Goal: Task Accomplishment & Management: Manage account settings

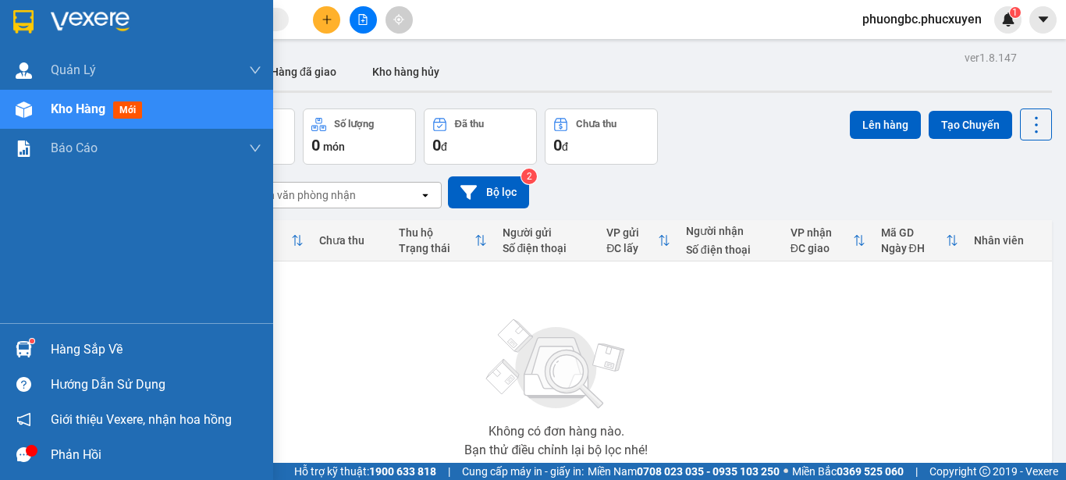
click at [97, 351] on div "Hàng sắp về" at bounding box center [156, 349] width 211 height 23
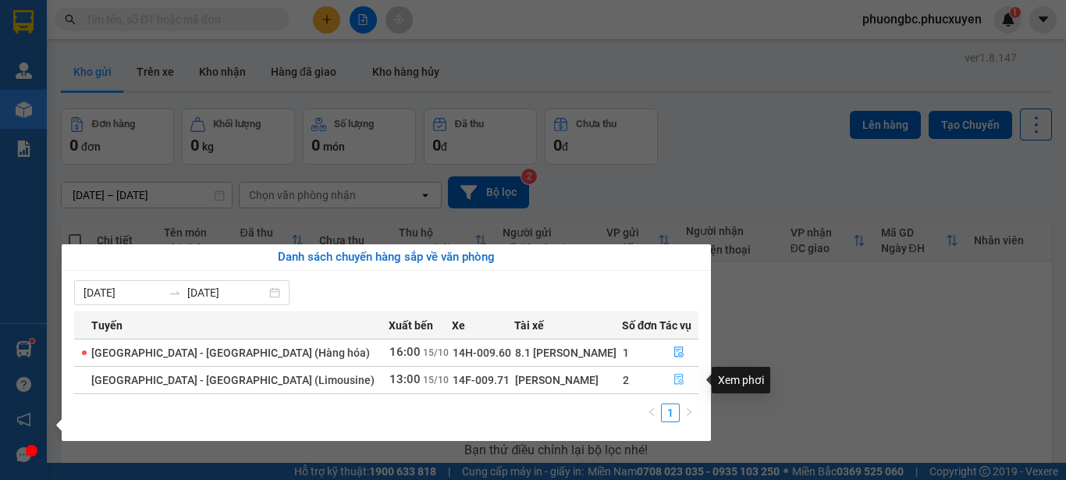
click at [674, 378] on icon "file-done" at bounding box center [679, 379] width 11 height 11
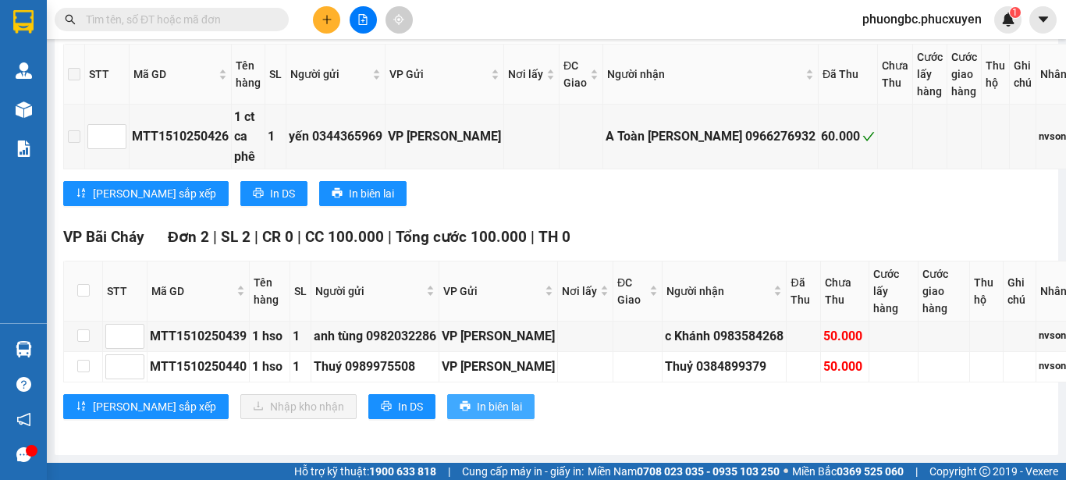
scroll to position [340, 0]
click at [81, 284] on input "checkbox" at bounding box center [83, 290] width 12 height 12
checkbox input "true"
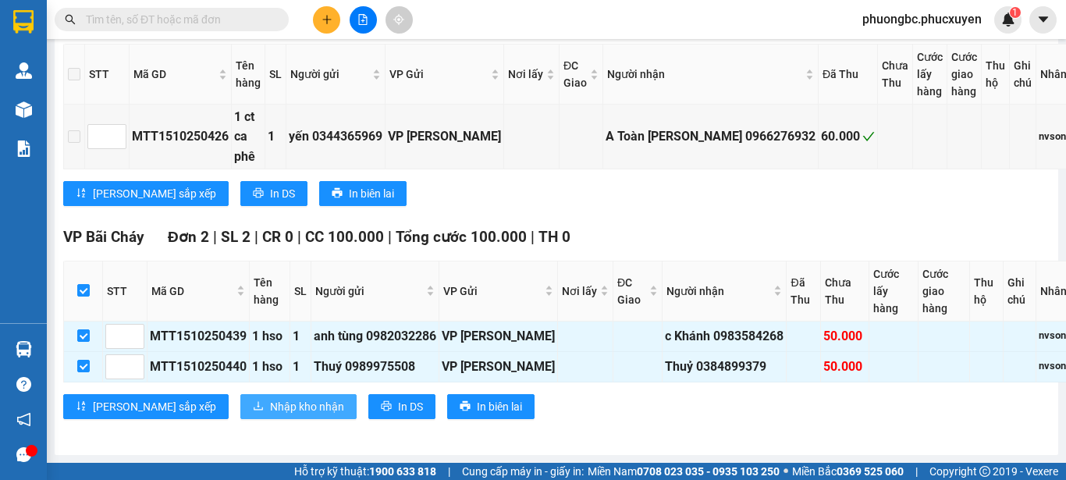
click at [270, 398] on span "Nhập kho nhận" at bounding box center [307, 406] width 74 height 17
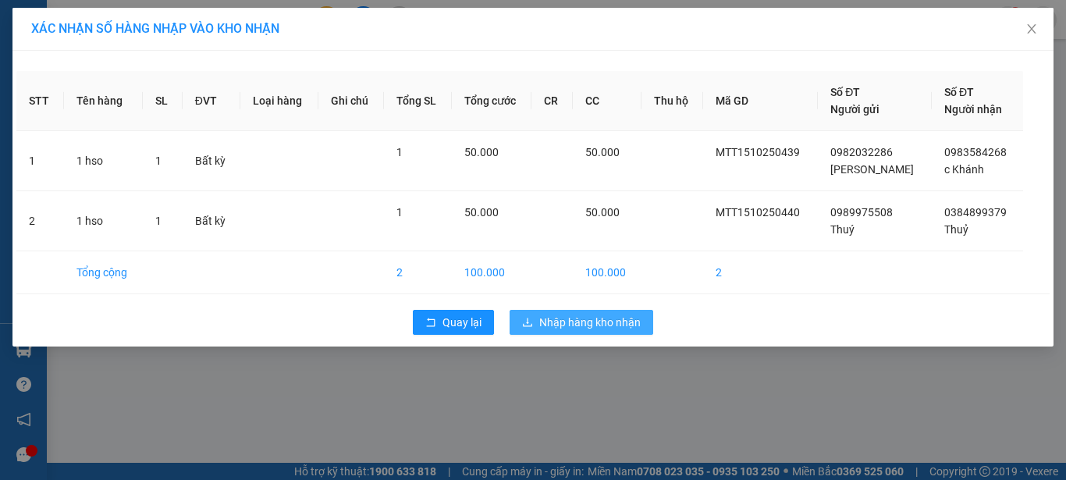
click at [569, 324] on span "Nhập hàng kho nhận" at bounding box center [589, 322] width 101 height 17
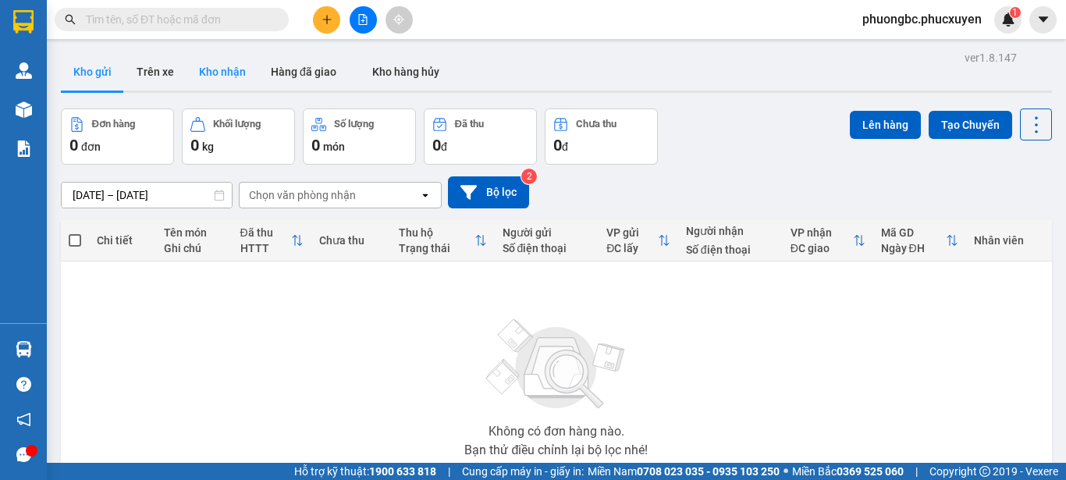
click at [219, 71] on button "Kho nhận" at bounding box center [223, 71] width 72 height 37
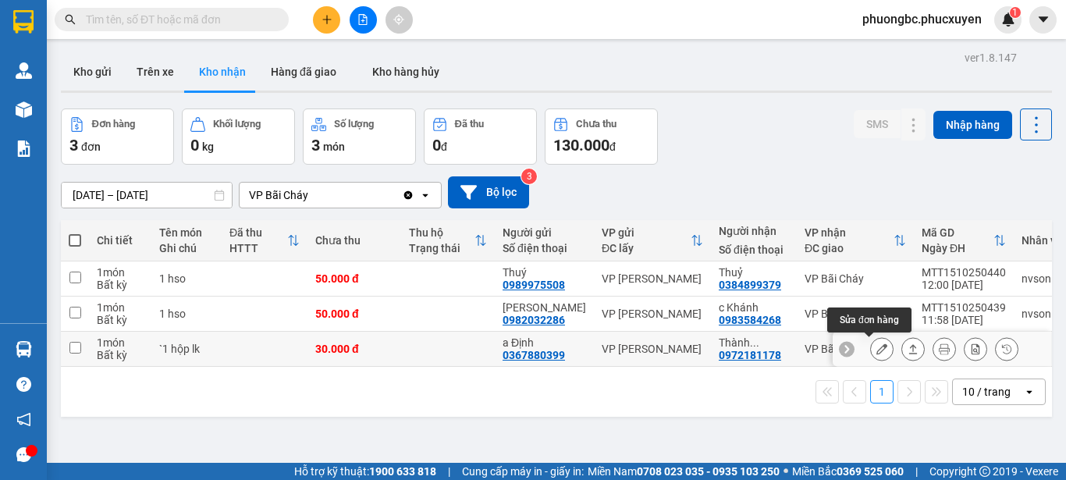
click at [876, 349] on button at bounding box center [882, 349] width 22 height 27
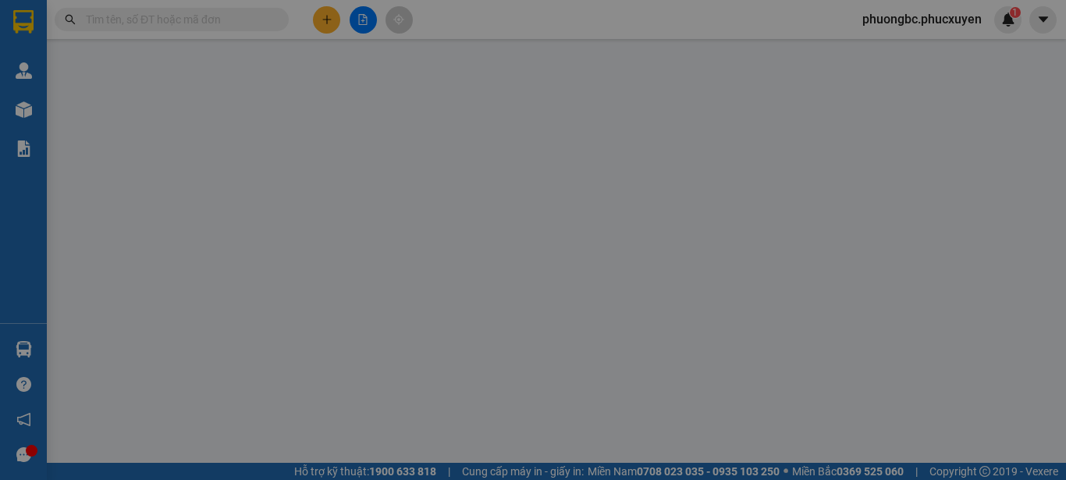
type input "0367880399"
type input "a Định"
type input "0972181178"
type input "[PERSON_NAME]"
type input "0"
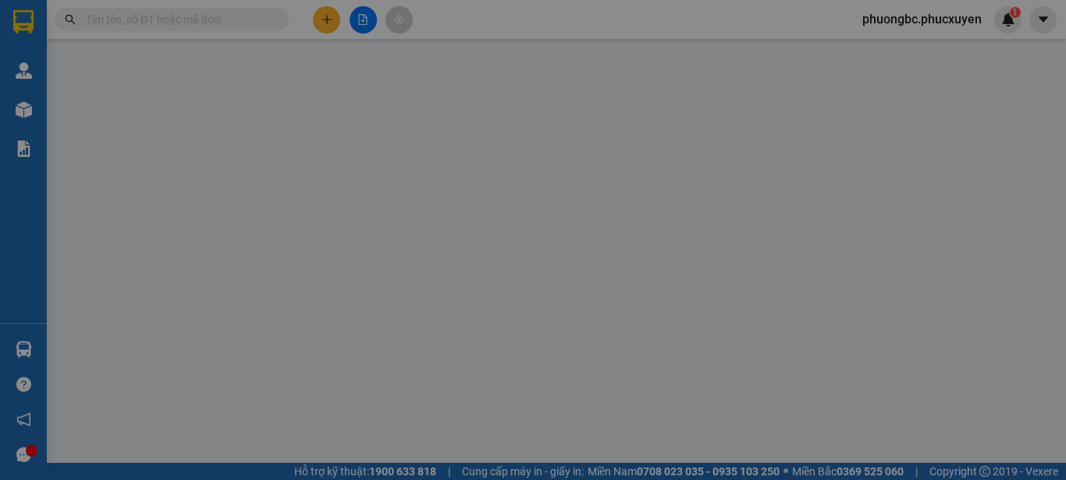
type input "30.000"
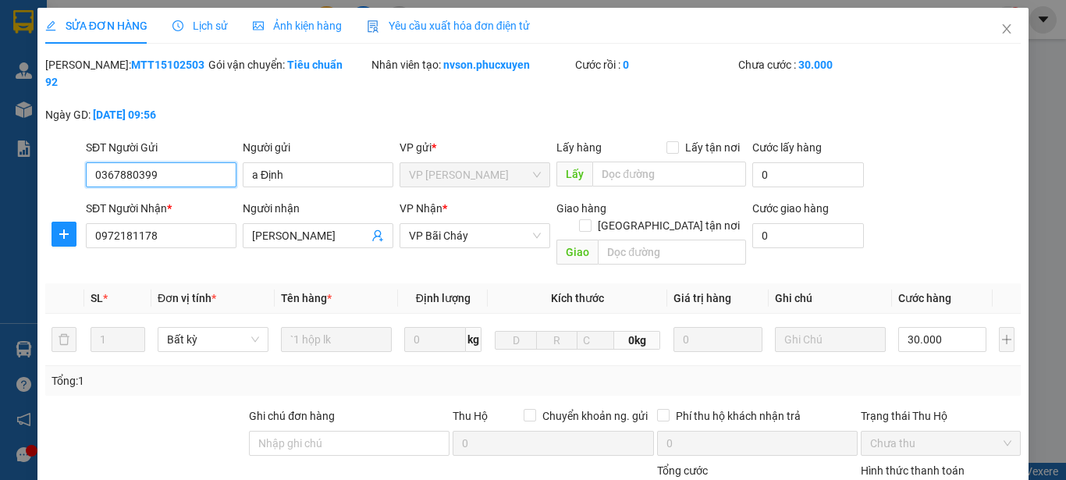
drag, startPoint x: 219, startPoint y: 151, endPoint x: 0, endPoint y: 144, distance: 218.7
click at [0, 144] on div "SỬA ĐƠN HÀNG Lịch sử Ảnh kiện hàng Yêu cầu xuất hóa đơn điện tử Total Paid Fee …" at bounding box center [533, 240] width 1066 height 480
drag, startPoint x: 318, startPoint y: 155, endPoint x: 189, endPoint y: 151, distance: 128.9
click at [189, 151] on div "SĐT Người Gửi 0367880399 Người gửi a Định a Định VP gửi * VP [PERSON_NAME] Lấy …" at bounding box center [554, 166] width 942 height 55
drag, startPoint x: 173, startPoint y: 65, endPoint x: 87, endPoint y: 68, distance: 86.7
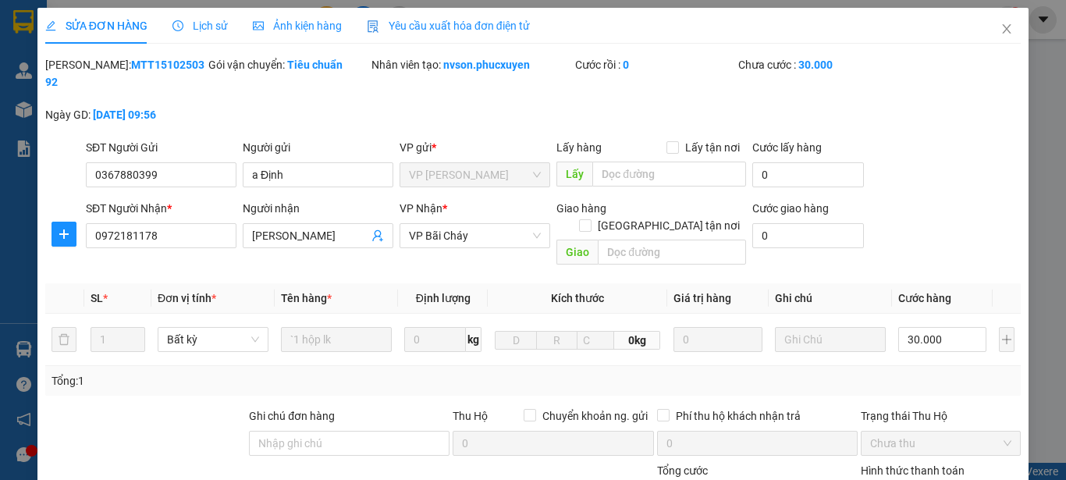
click at [87, 68] on div "[PERSON_NAME]: MTT1510250392" at bounding box center [125, 73] width 160 height 34
copy b "MTT1510250392"
click at [208, 223] on input "0972181178" at bounding box center [161, 235] width 151 height 25
drag, startPoint x: 334, startPoint y: 221, endPoint x: 190, endPoint y: 209, distance: 144.1
click at [190, 209] on div "SĐT Người Nhận * 0972181178 Người nhận Thành Thương Thành Thương VP Nhận * VP B…" at bounding box center [554, 236] width 942 height 72
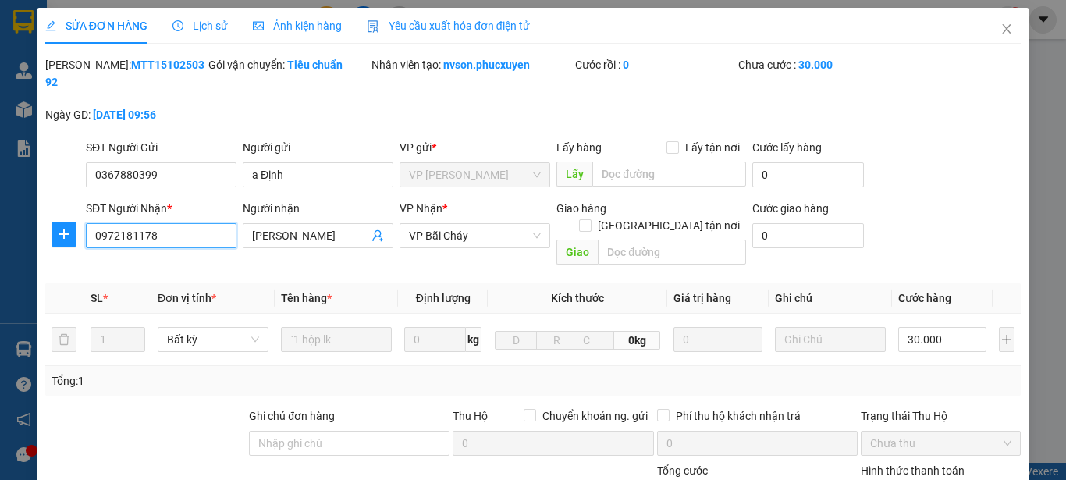
drag, startPoint x: 186, startPoint y: 225, endPoint x: 0, endPoint y: 203, distance: 187.1
click at [0, 203] on div "SỬA ĐƠN HÀNG Lịch sử Ảnh kiện hàng Yêu cầu xuất hóa đơn điện tử Total Paid Fee …" at bounding box center [533, 240] width 1066 height 480
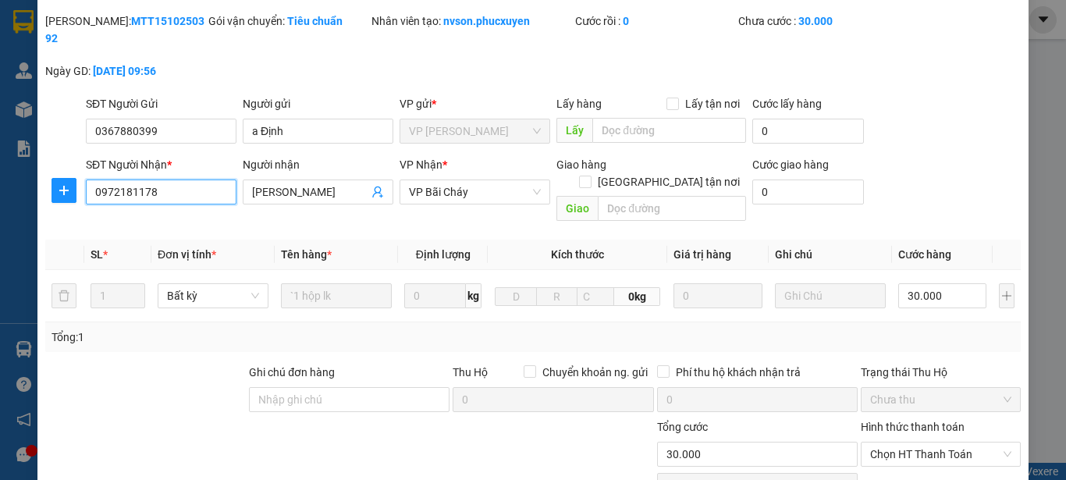
scroll to position [156, 0]
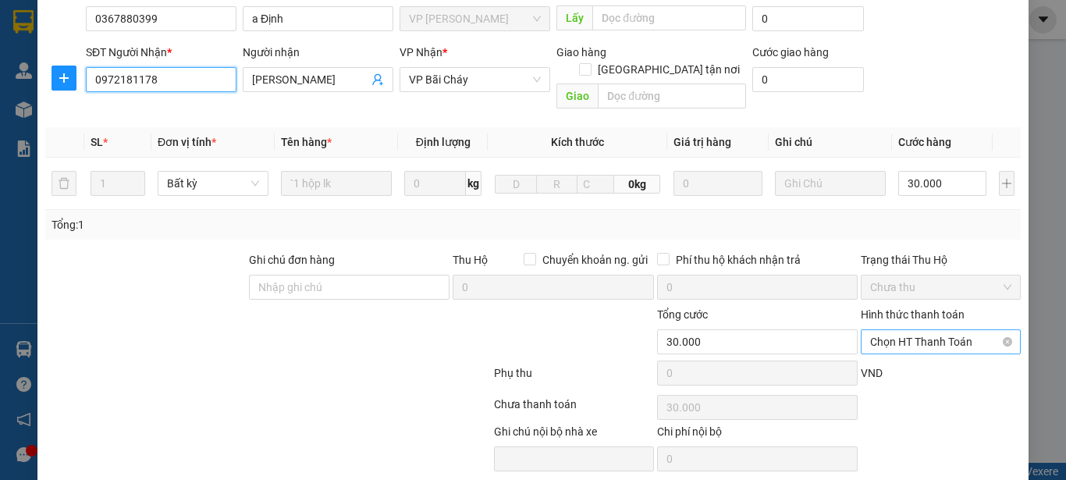
click at [938, 330] on span "Chọn HT Thanh Toán" at bounding box center [940, 341] width 141 height 23
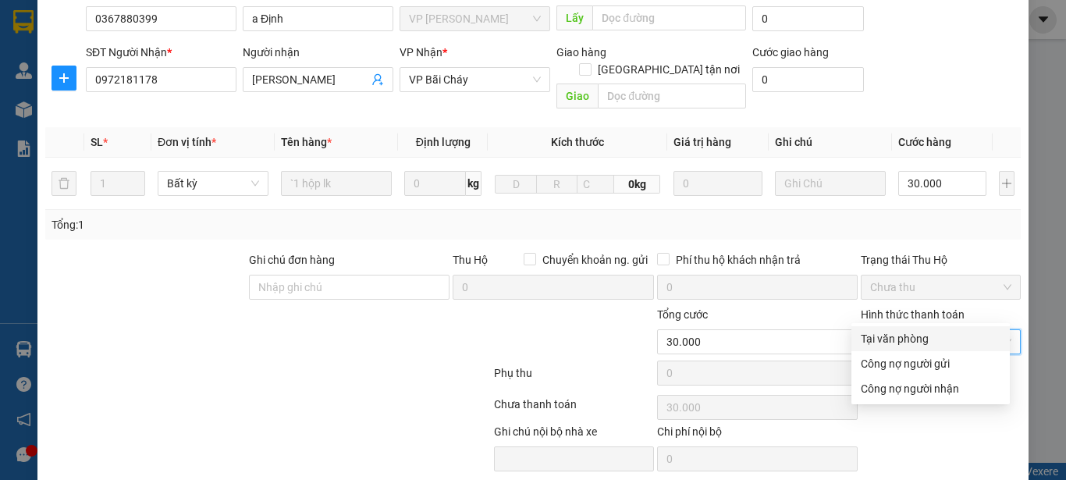
click at [909, 334] on div "Tại văn phòng" at bounding box center [931, 338] width 140 height 17
type input "0"
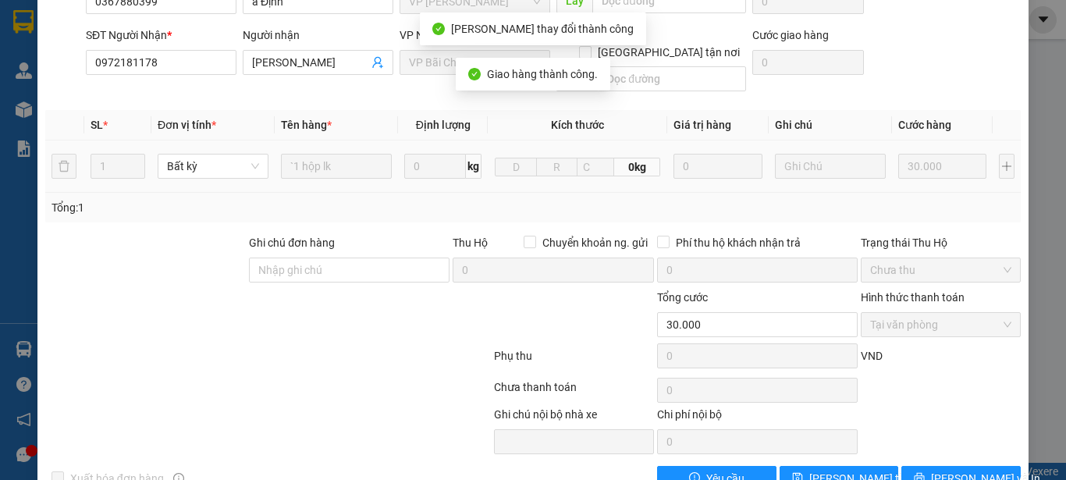
scroll to position [0, 0]
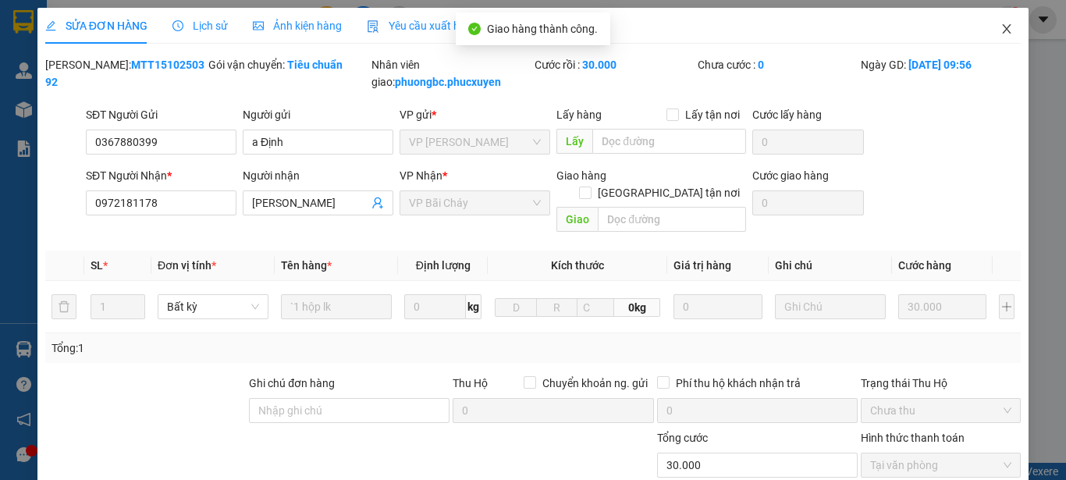
click at [1003, 29] on icon "close" at bounding box center [1007, 28] width 9 height 9
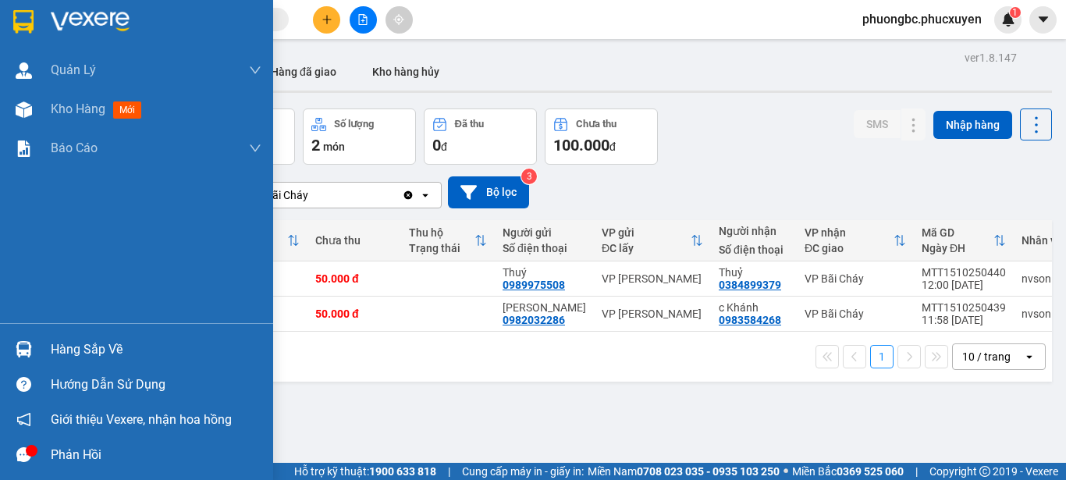
click at [77, 348] on div "Hàng sắp về" at bounding box center [156, 349] width 211 height 23
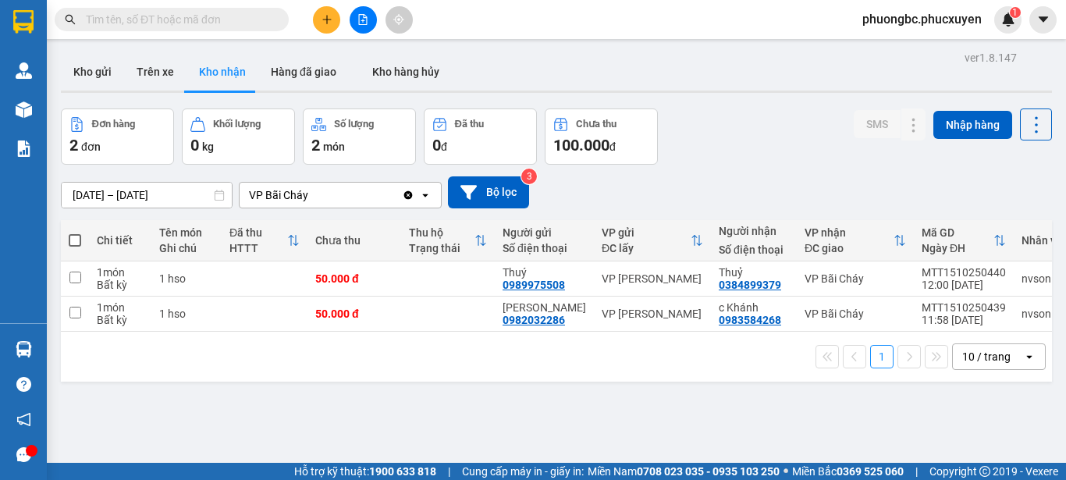
click at [763, 419] on section "Kết quả tìm kiếm ( 0 ) Bộ lọc No Data phuongbc.phucxuyen 1 [PERSON_NAME] lý gia…" at bounding box center [533, 240] width 1066 height 480
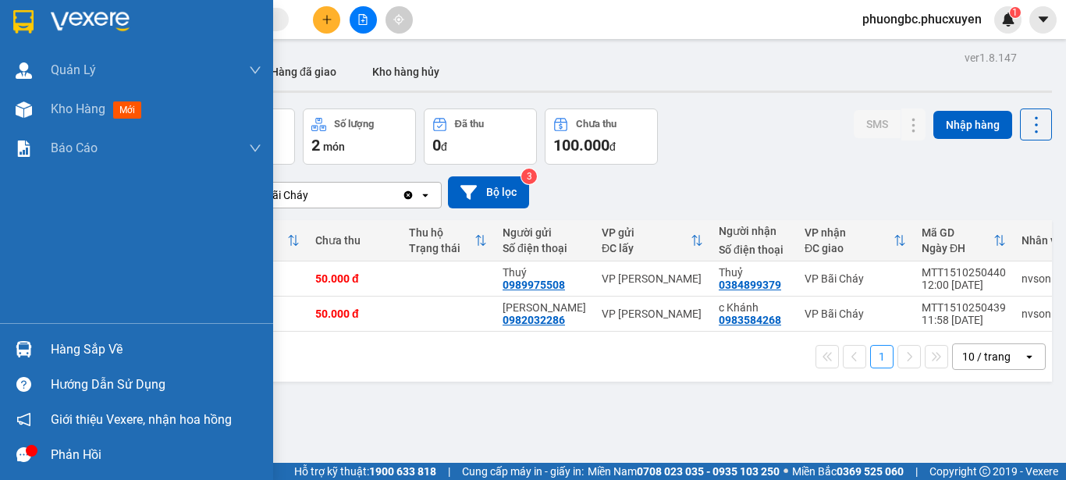
click at [95, 348] on div "Hàng sắp về" at bounding box center [156, 349] width 211 height 23
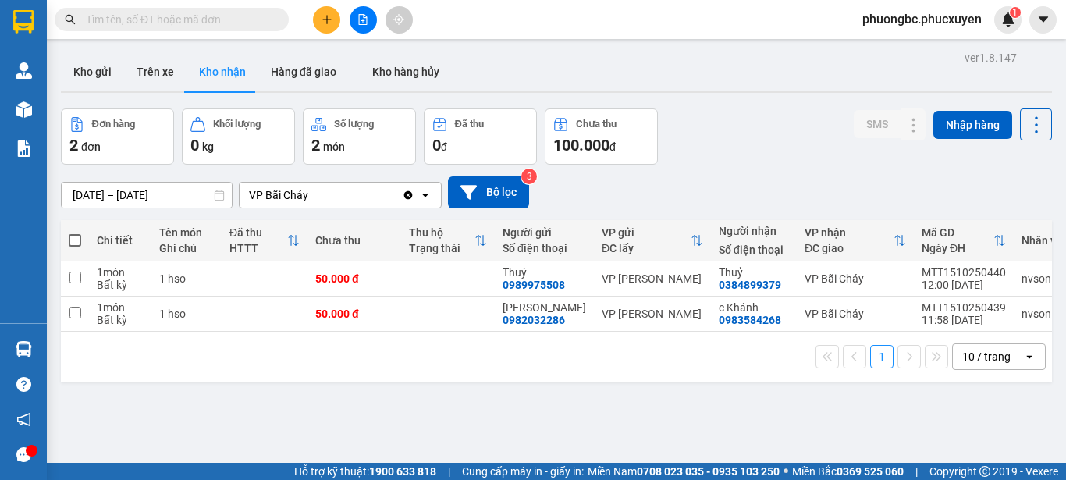
click at [764, 417] on section "Kết quả tìm kiếm ( 0 ) Bộ lọc No Data phuongbc.phucxuyen 1 [PERSON_NAME] lý gia…" at bounding box center [533, 240] width 1066 height 480
click at [102, 69] on button "Kho gửi" at bounding box center [92, 71] width 63 height 37
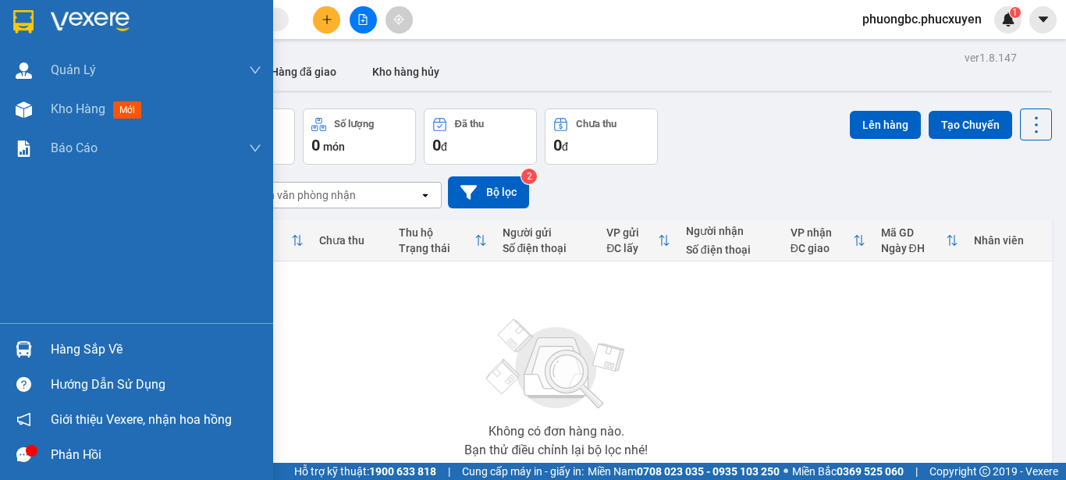
click at [98, 347] on div "Hàng sắp về" at bounding box center [156, 349] width 211 height 23
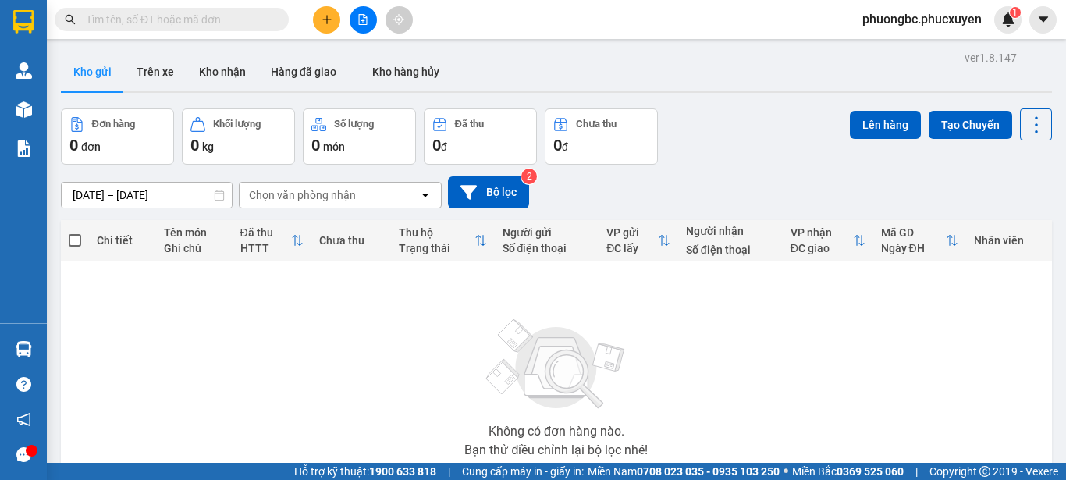
click at [824, 397] on section "Kết quả tìm kiếm ( 0 ) Bộ lọc No Data phuongbc.phucxuyen 1 [PERSON_NAME] lý gia…" at bounding box center [533, 240] width 1066 height 480
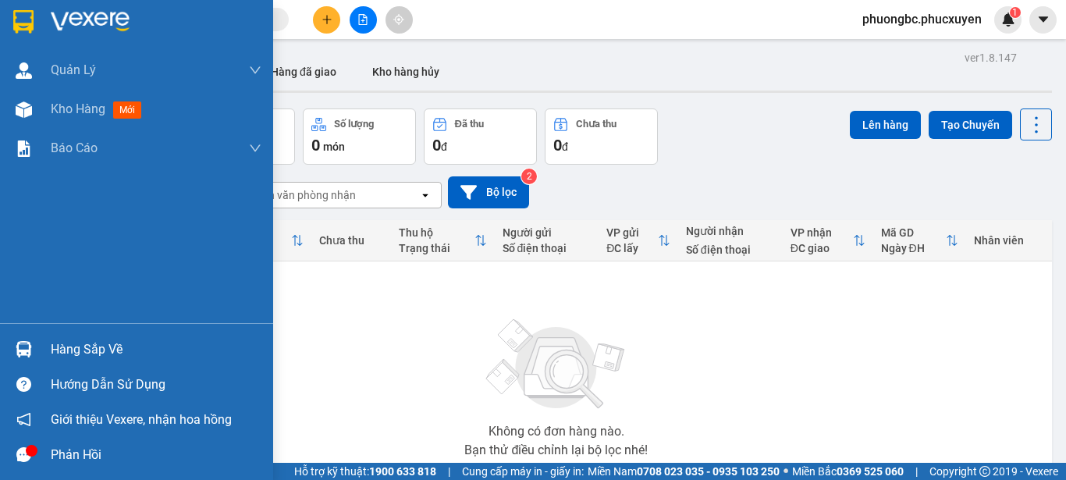
click at [91, 350] on div "Hàng sắp về" at bounding box center [156, 349] width 211 height 23
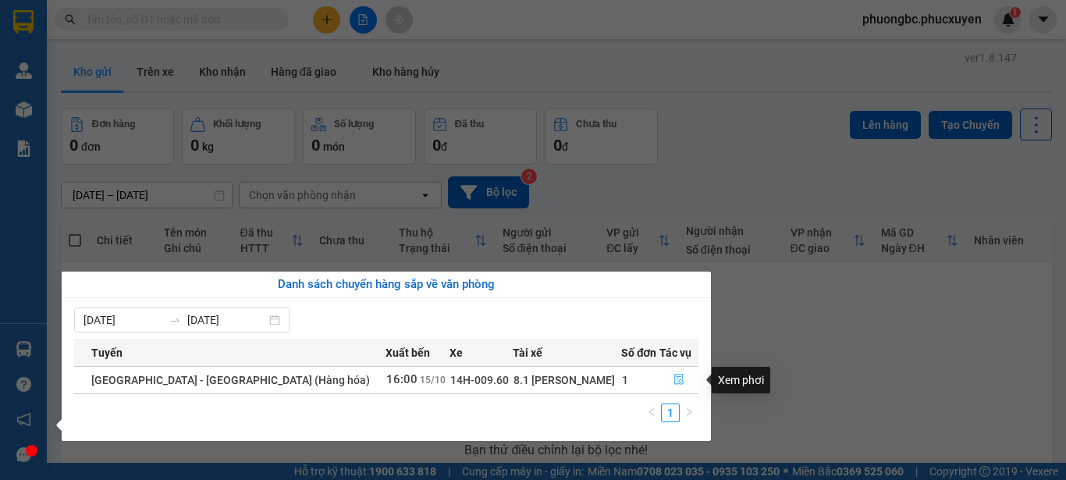
click at [674, 380] on icon "file-done" at bounding box center [679, 379] width 11 height 11
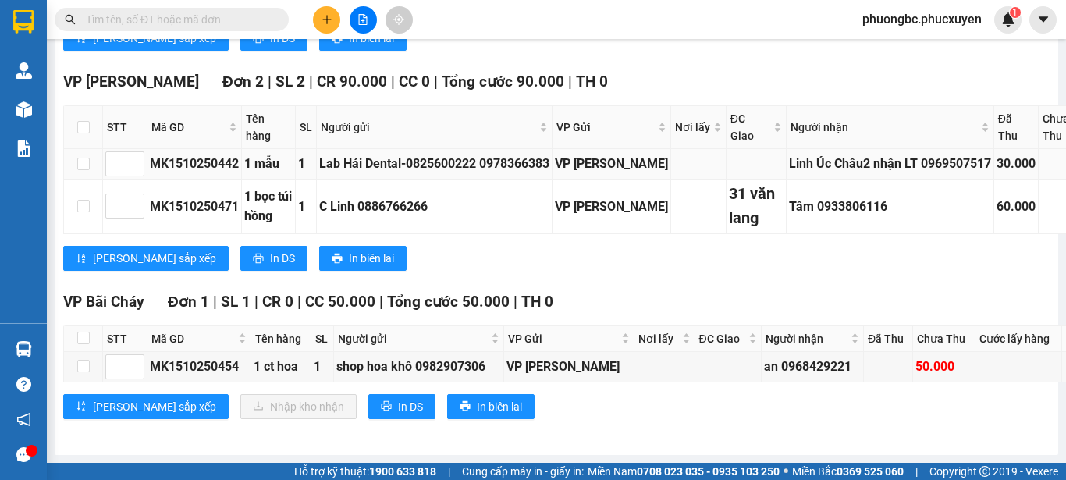
scroll to position [2315, 0]
drag, startPoint x: 243, startPoint y: 354, endPoint x: 151, endPoint y: 354, distance: 91.3
click at [151, 357] on div "MK1510250454" at bounding box center [199, 367] width 98 height 20
copy div "MK1510250454"
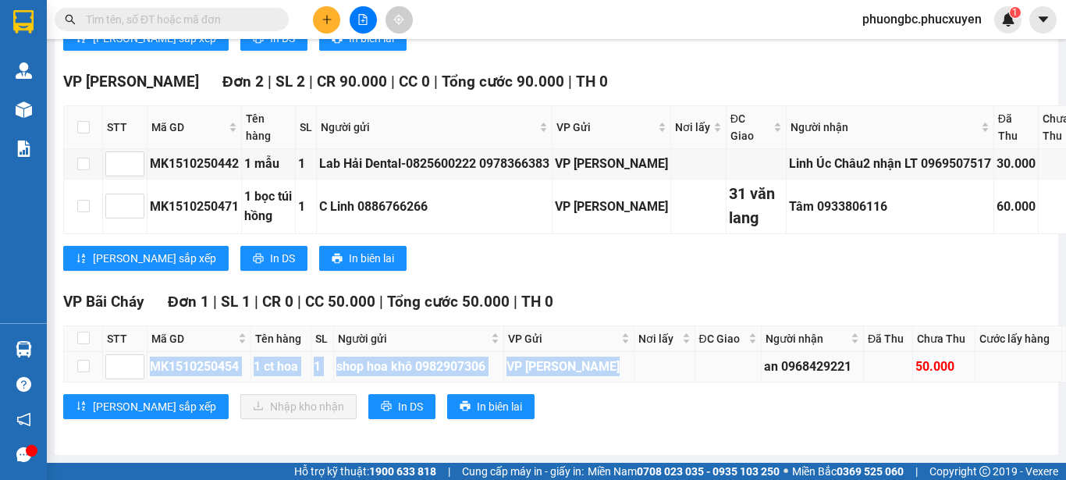
drag, startPoint x: 575, startPoint y: 354, endPoint x: 151, endPoint y: 356, distance: 423.1
click at [151, 356] on tr "MK1510250454 1 ct hoa 1 shop hoa khô 0982907306 VP [PERSON_NAME] an 0968429221 …" at bounding box center [713, 367] width 1298 height 30
copy tr "MK1510250454 1 ct hoa 1 shop hoa khô 0982907306 VP [PERSON_NAME]"
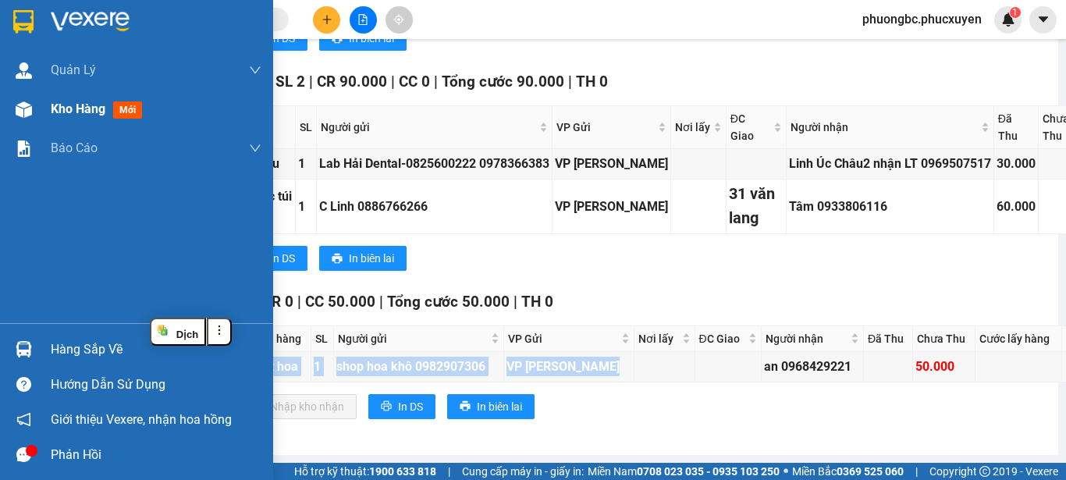
click at [60, 102] on span "Kho hàng" at bounding box center [78, 108] width 55 height 15
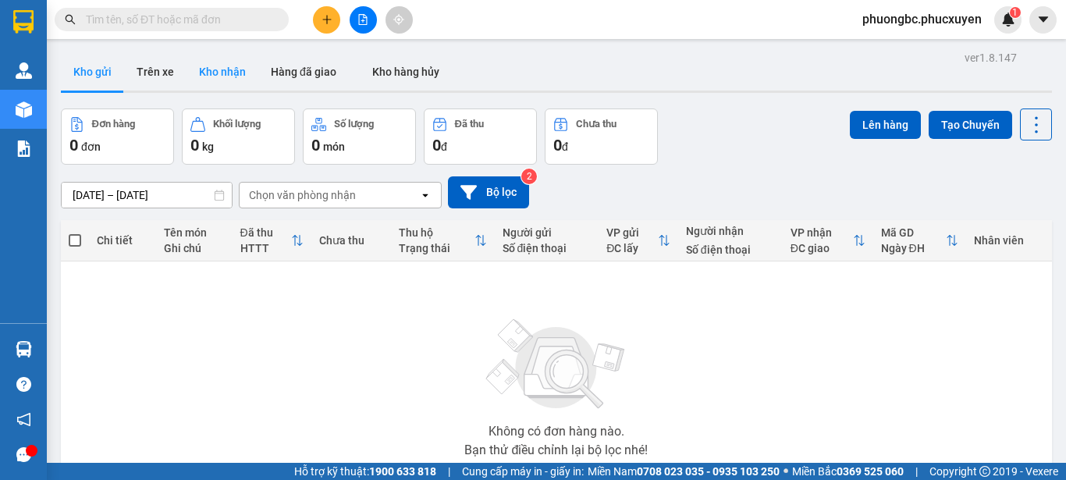
click at [225, 69] on button "Kho nhận" at bounding box center [223, 71] width 72 height 37
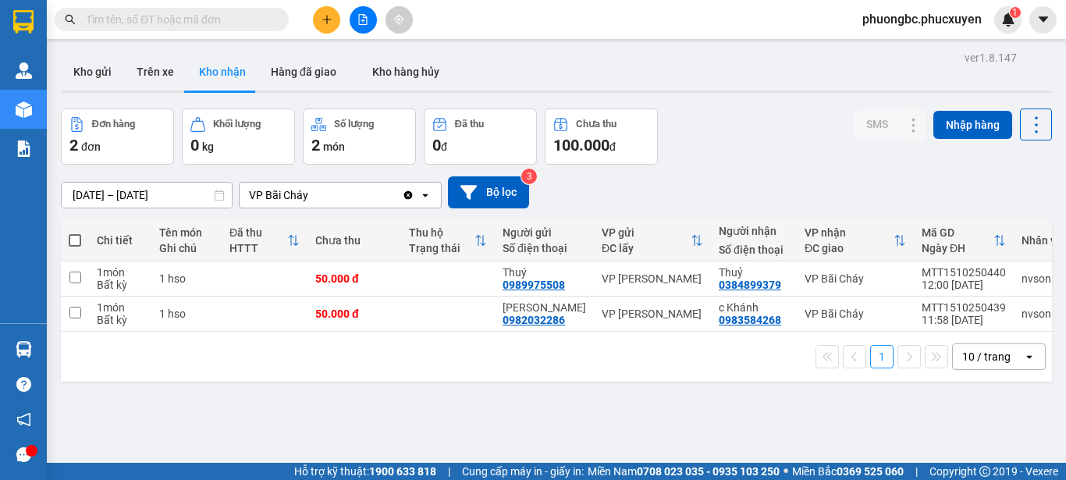
click at [745, 162] on div "Đơn hàng 2 đơn Khối lượng 0 kg Số lượng 2 món Đã thu 0 đ Chưa thu 100.000 đ SMS…" at bounding box center [557, 137] width 992 height 56
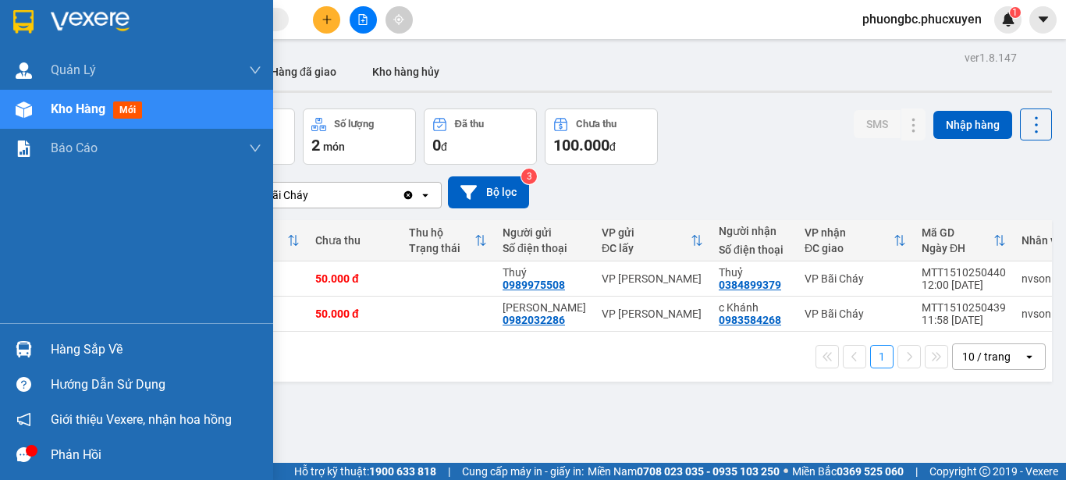
click at [80, 348] on div "Hàng sắp về" at bounding box center [156, 349] width 211 height 23
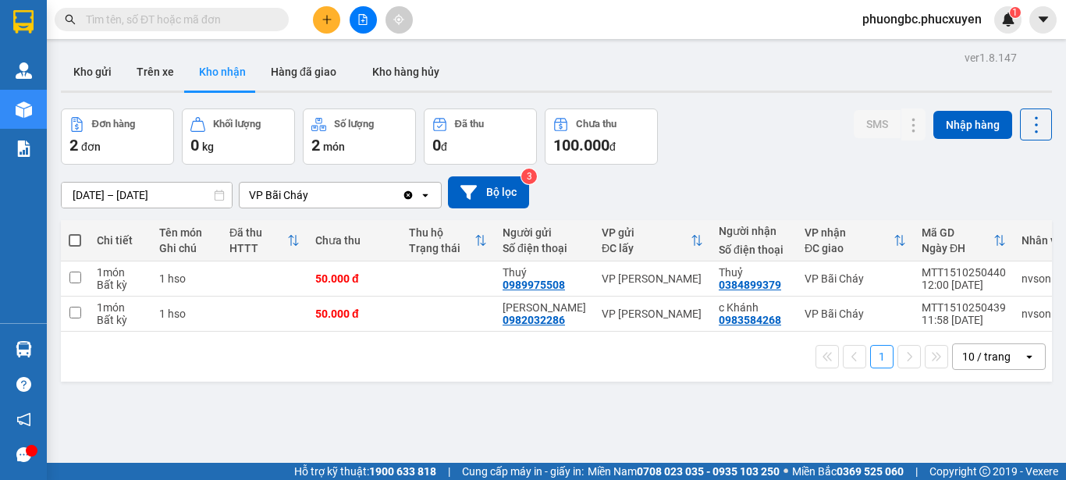
click at [809, 413] on section "Kết quả tìm kiếm ( 0 ) Bộ lọc No Data phuongbc.phucxuyen 1 [PERSON_NAME] lý gia…" at bounding box center [533, 240] width 1066 height 480
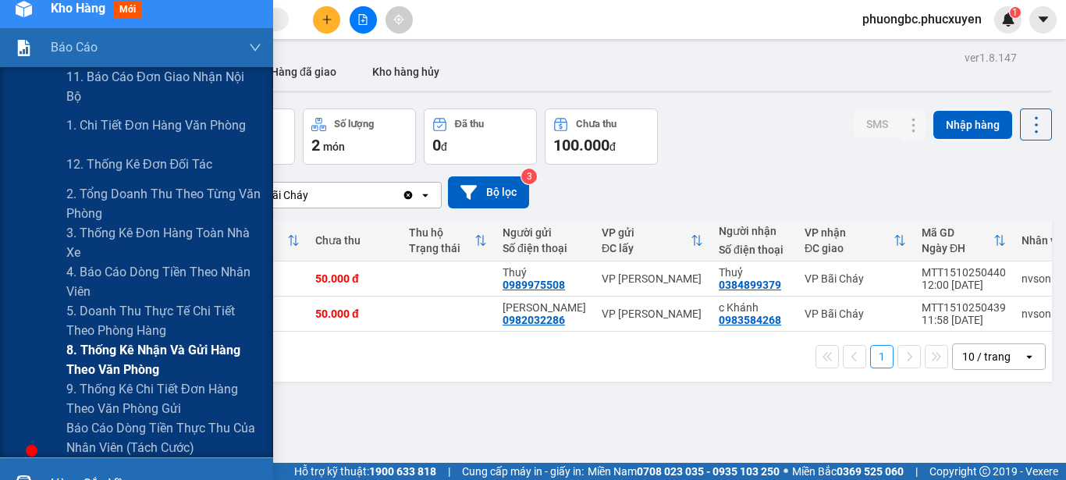
scroll to position [235, 0]
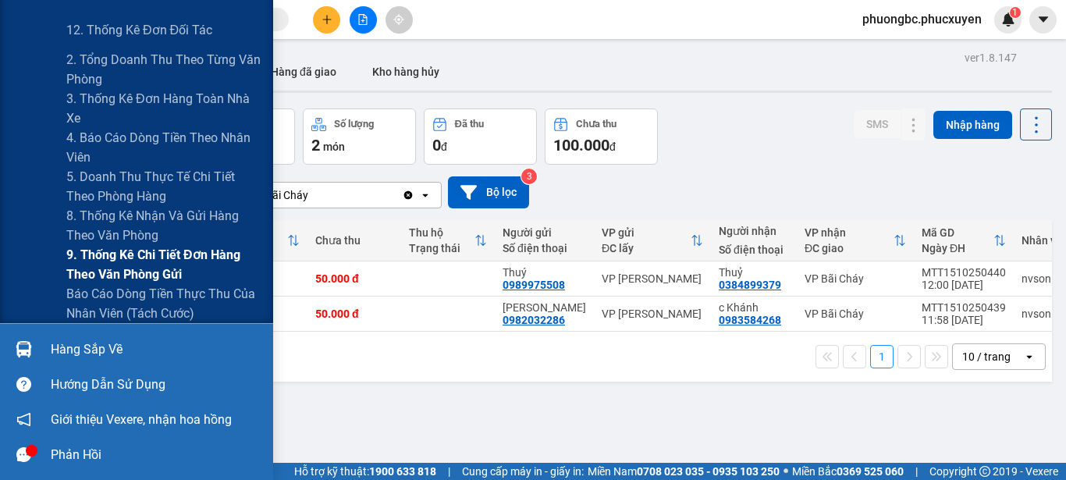
click at [104, 259] on span "9. Thống kê chi tiết đơn hàng theo văn phòng gửi" at bounding box center [163, 264] width 195 height 39
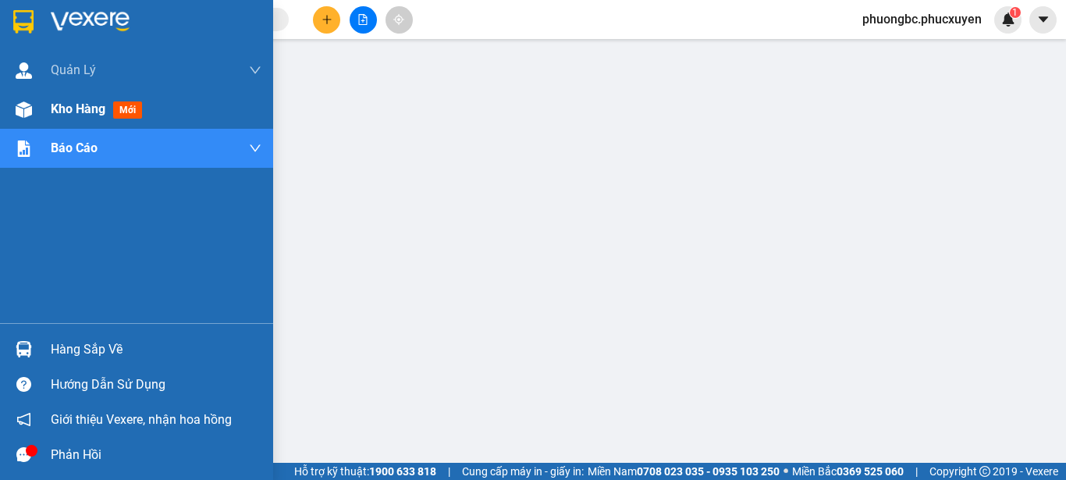
click at [77, 108] on span "Kho hàng" at bounding box center [78, 108] width 55 height 15
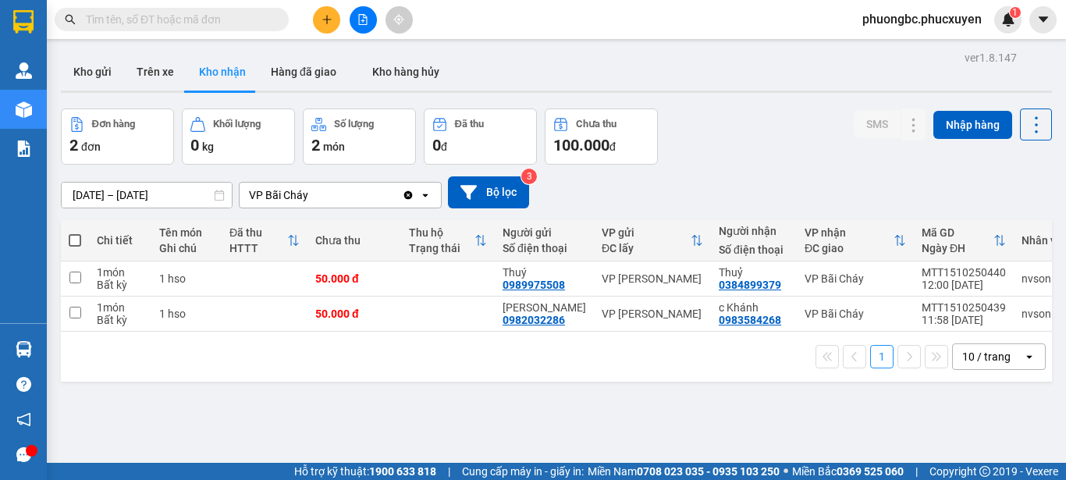
click at [383, 427] on div "ver 1.8.147 Kho gửi Trên xe Kho nhận Hàng đã giao Kho hàng hủy Đơn hàng 2 đơn K…" at bounding box center [557, 287] width 1004 height 480
click at [125, 423] on div "ver 1.8.147 Kho gửi Trên xe Kho nhận Hàng đã giao Kho hàng hủy Đơn hàng 2 đơn K…" at bounding box center [557, 287] width 1004 height 480
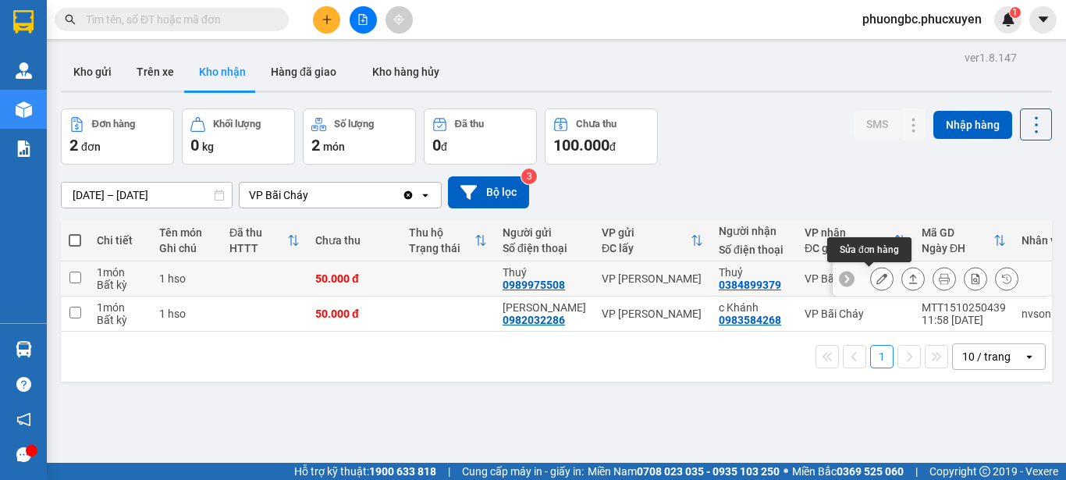
click at [877, 278] on icon at bounding box center [882, 278] width 11 height 11
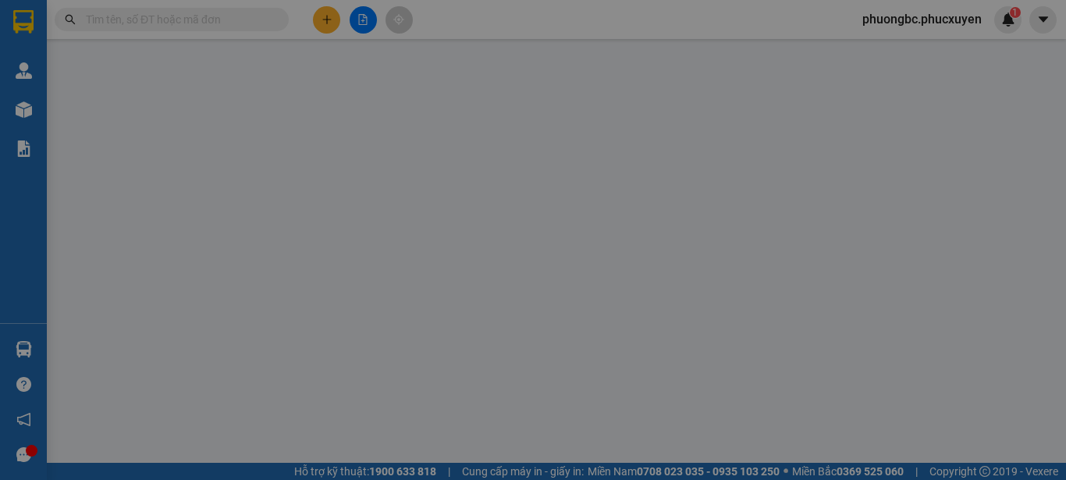
type input "0989975508"
type input "Thuý"
type input "0384899379"
type input "Thuỷ"
type input "0"
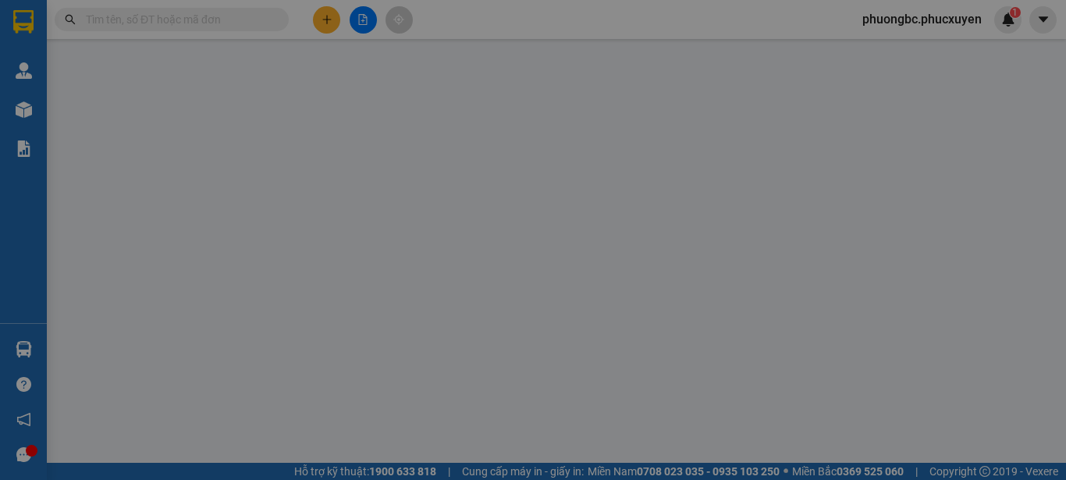
type input "50.000"
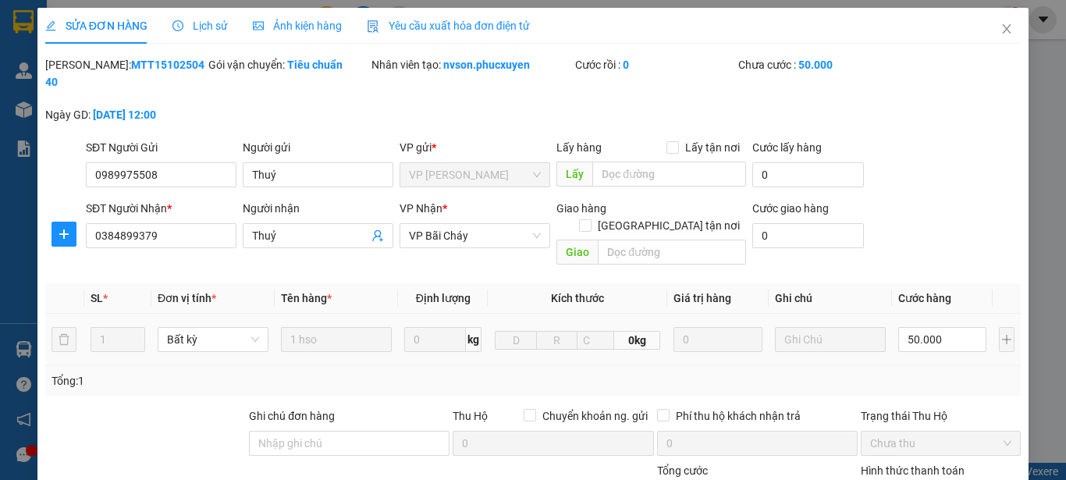
drag, startPoint x: 178, startPoint y: 64, endPoint x: 87, endPoint y: 69, distance: 91.5
click at [87, 69] on div "[PERSON_NAME]: MTT1510250440" at bounding box center [125, 73] width 160 height 34
copy b "MTT1510250440"
drag, startPoint x: 319, startPoint y: 160, endPoint x: 211, endPoint y: 157, distance: 107.8
click at [211, 157] on div "SĐT Người Gửi 0989975508 Người gửi Thuý Thuý VP gửi * VP [PERSON_NAME] Lấy hàng…" at bounding box center [554, 166] width 942 height 55
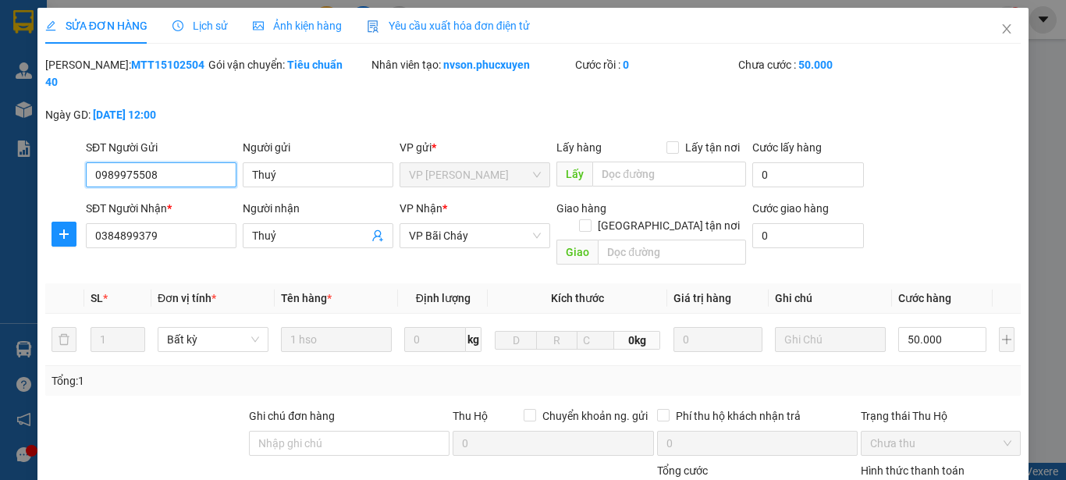
drag, startPoint x: 172, startPoint y: 162, endPoint x: 17, endPoint y: 158, distance: 154.6
click at [17, 158] on div "SỬA ĐƠN HÀNG Lịch sử Ảnh kiện hàng Yêu cầu xuất hóa đơn điện tử Total Paid Fee …" at bounding box center [533, 240] width 1066 height 480
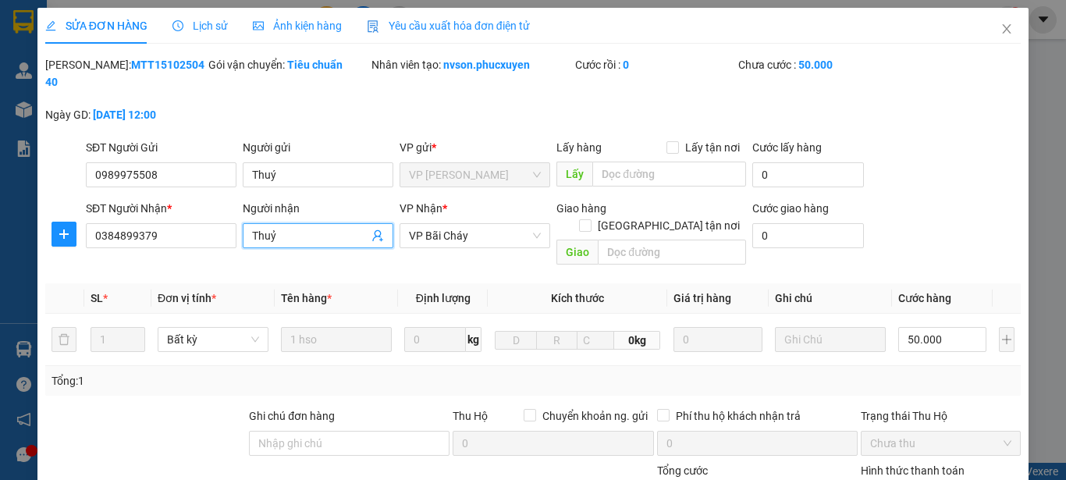
drag, startPoint x: 260, startPoint y: 211, endPoint x: 159, endPoint y: 199, distance: 101.4
click at [159, 200] on div "SĐT Người Nhận * 0384899379 Người nhận Thuỷ Thuỷ VP Nhận * VP Bãi Cháy Giao hàn…" at bounding box center [554, 236] width 942 height 72
drag, startPoint x: 169, startPoint y: 218, endPoint x: 0, endPoint y: 218, distance: 168.6
click at [0, 218] on div "SỬA ĐƠN HÀNG Lịch sử Ảnh kiện hàng Yêu cầu xuất hóa đơn điện tử Total Paid Fee …" at bounding box center [533, 240] width 1066 height 480
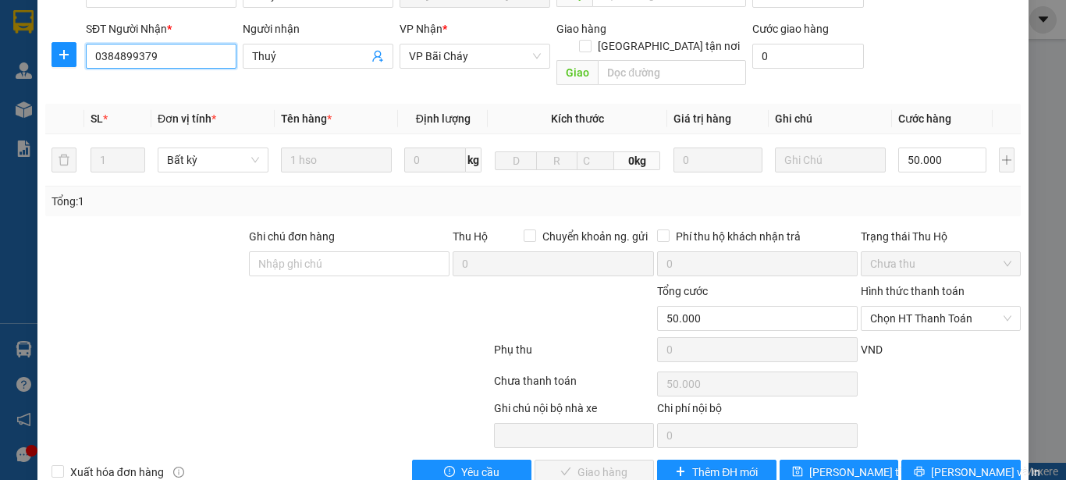
scroll to position [180, 0]
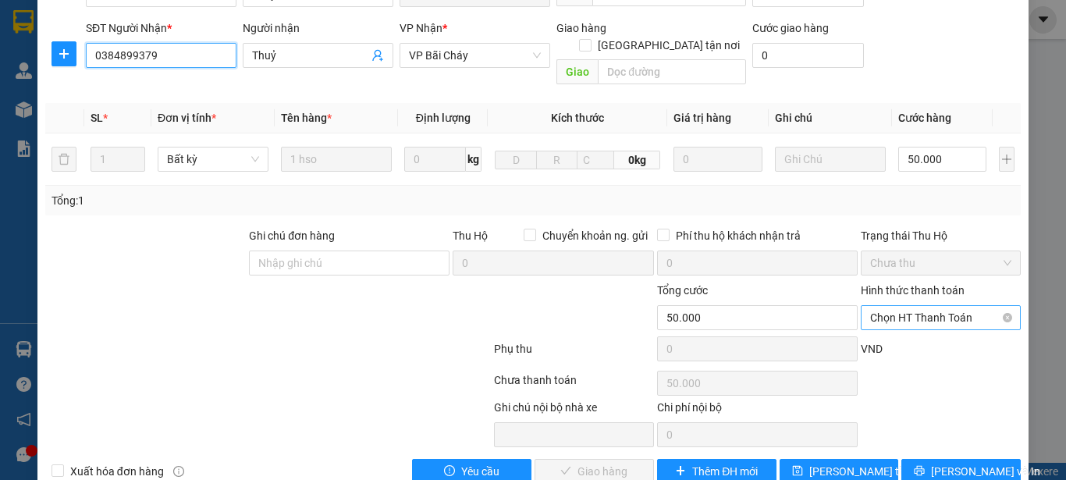
click at [945, 306] on span "Chọn HT Thanh Toán" at bounding box center [940, 317] width 141 height 23
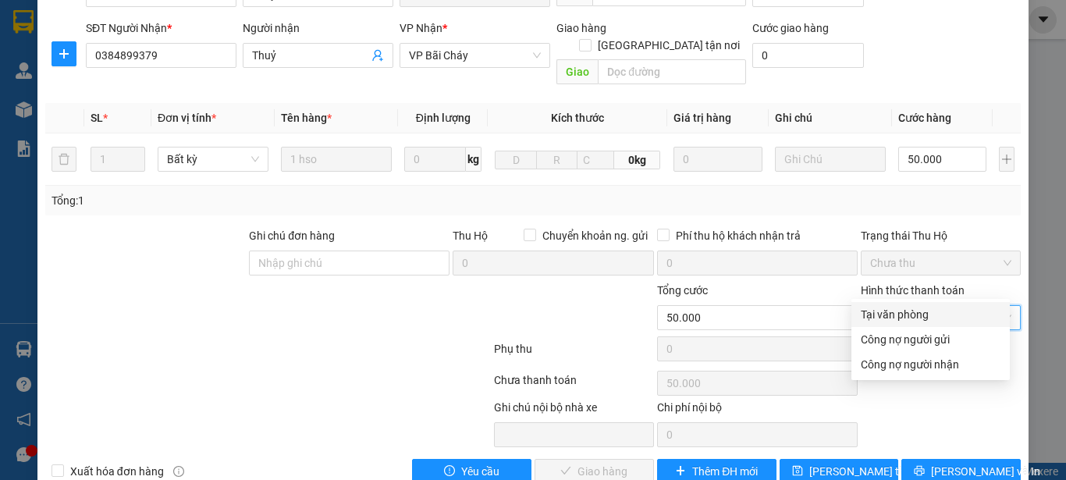
click at [910, 315] on div "Tại văn phòng" at bounding box center [931, 314] width 140 height 17
type input "0"
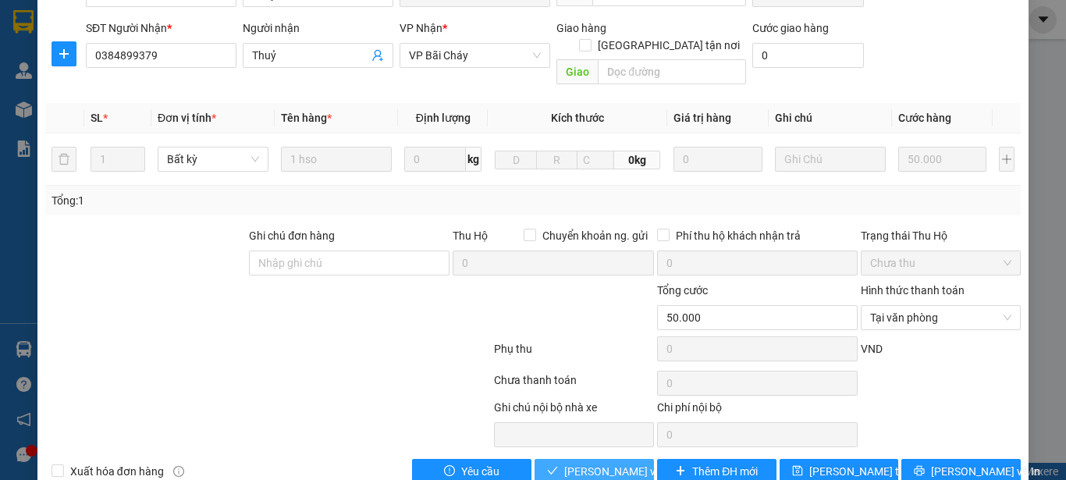
click at [599, 463] on span "[PERSON_NAME] và Giao hàng" at bounding box center [639, 471] width 150 height 17
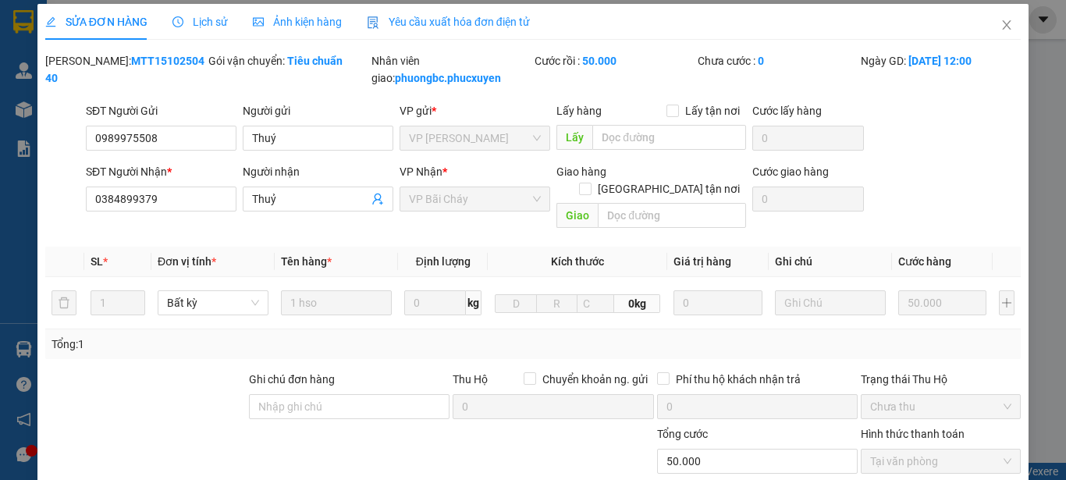
scroll to position [0, 0]
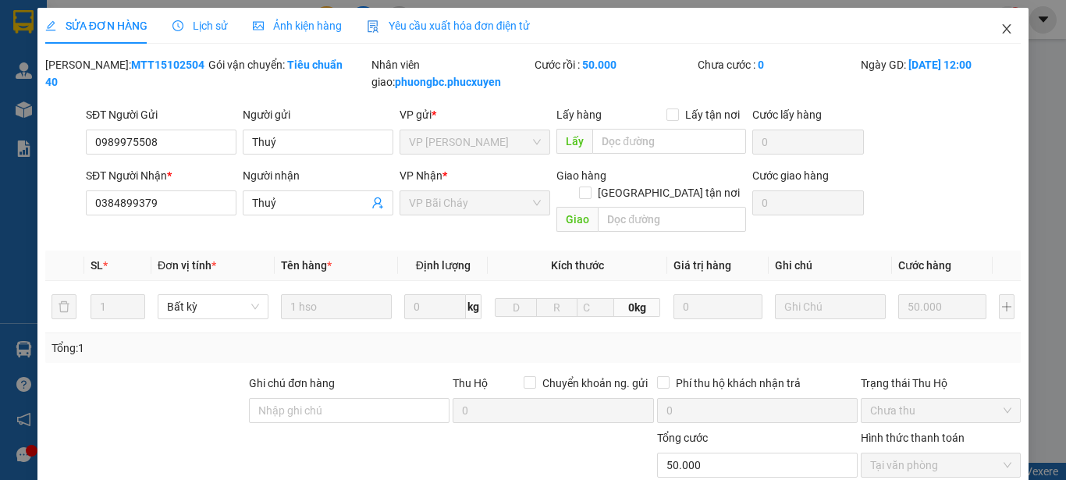
click at [1003, 27] on icon "close" at bounding box center [1007, 28] width 9 height 9
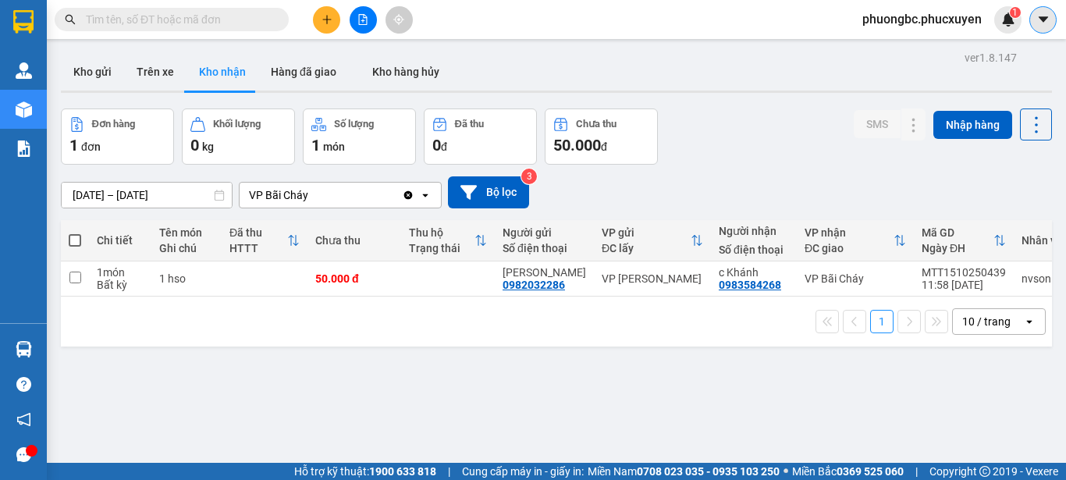
click at [1046, 15] on icon "caret-down" at bounding box center [1044, 19] width 14 height 14
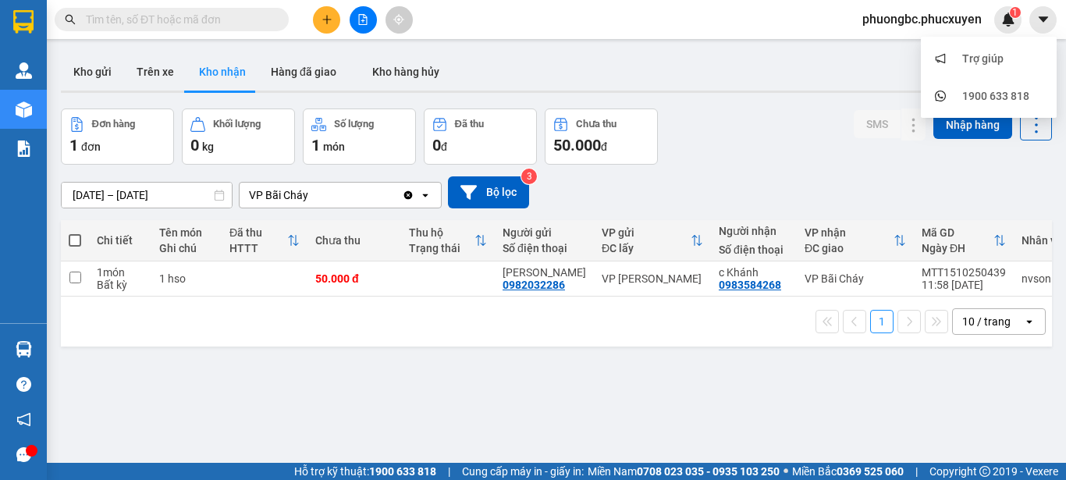
click at [954, 19] on span "phuongbc.phucxuyen" at bounding box center [922, 19] width 144 height 20
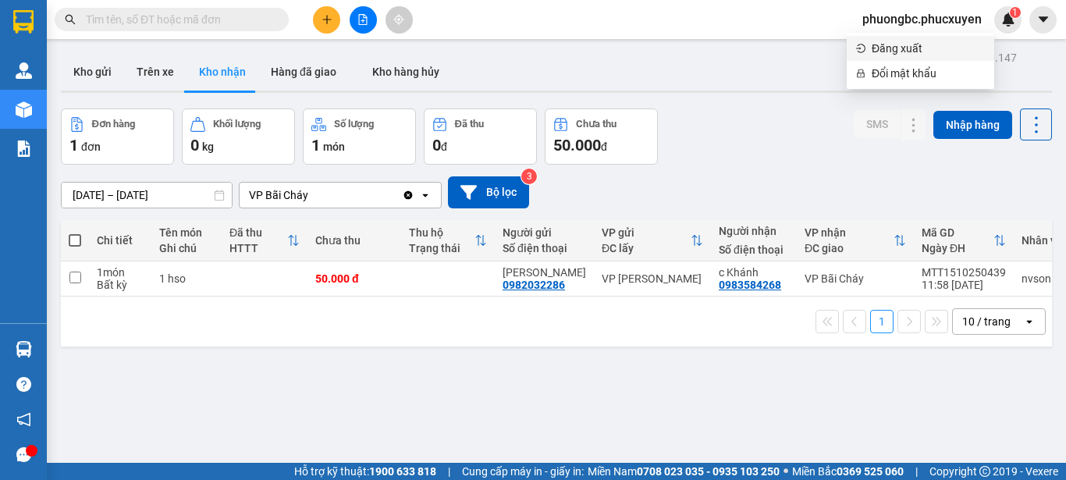
click at [892, 50] on span "Đăng xuất" at bounding box center [928, 48] width 113 height 17
